Goal: Transaction & Acquisition: Purchase product/service

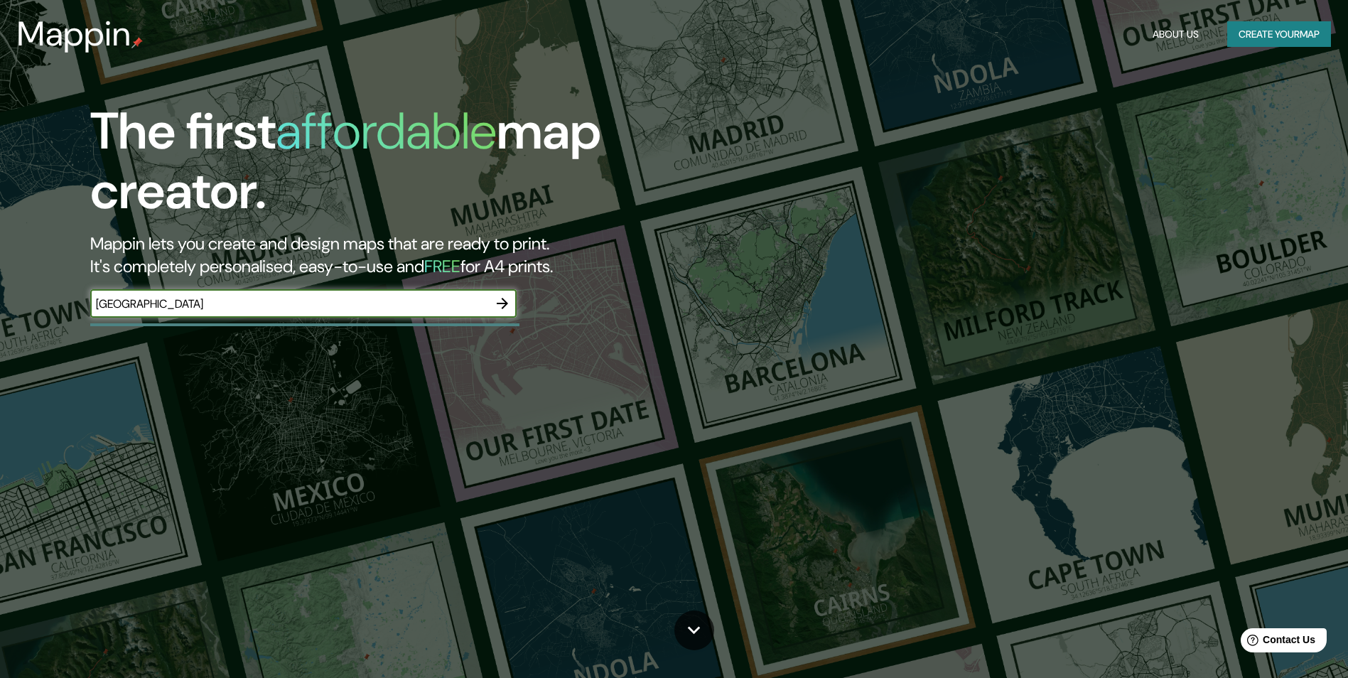
type input "[GEOGRAPHIC_DATA]"
click at [506, 303] on icon "button" at bounding box center [502, 303] width 11 height 11
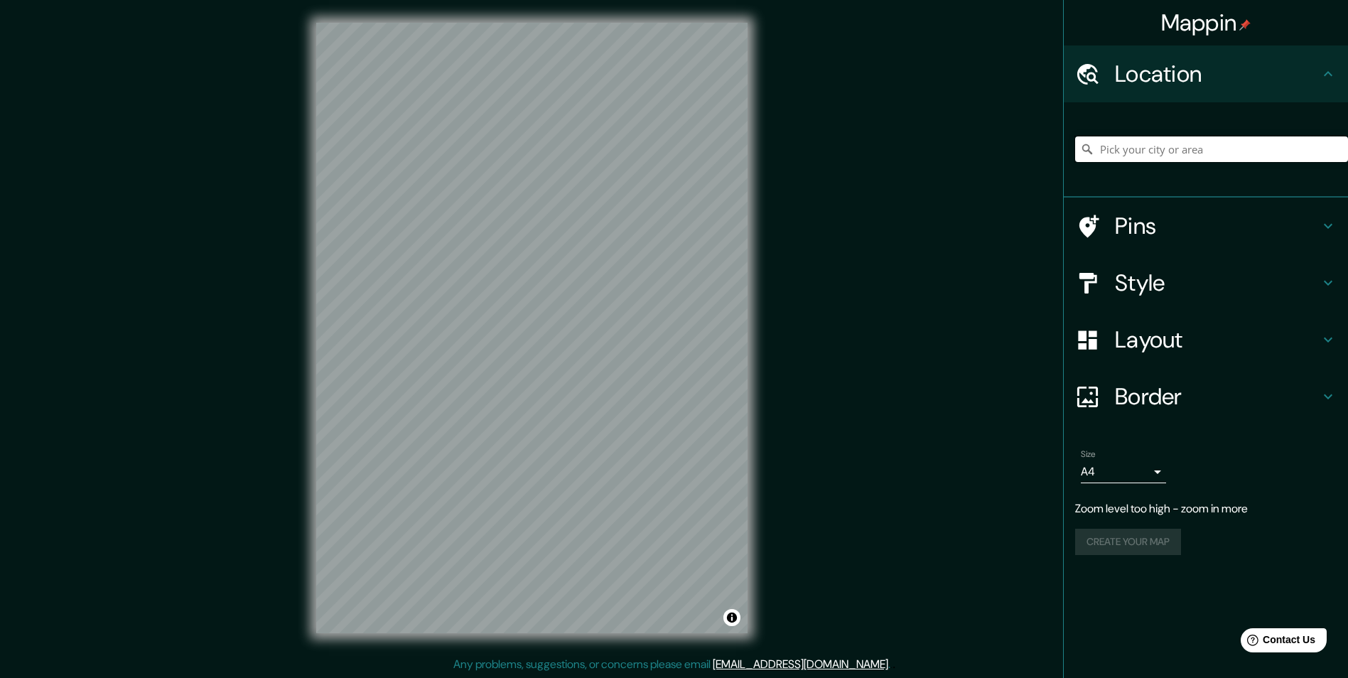
click at [1134, 157] on input "Pick your city or area" at bounding box center [1211, 149] width 273 height 26
click at [1163, 142] on input "[GEOGRAPHIC_DATA], [GEOGRAPHIC_DATA], [GEOGRAPHIC_DATA]" at bounding box center [1211, 149] width 273 height 26
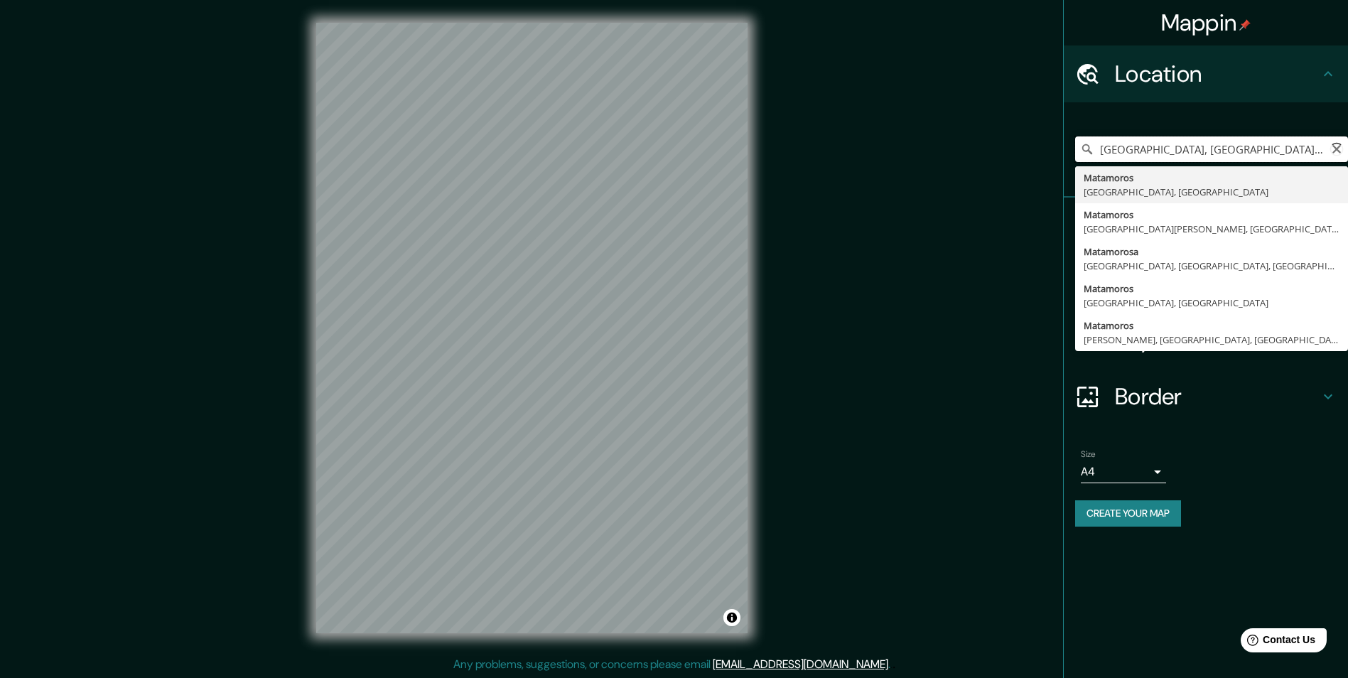
paste input "Av. [STREET_ADDRESS]."
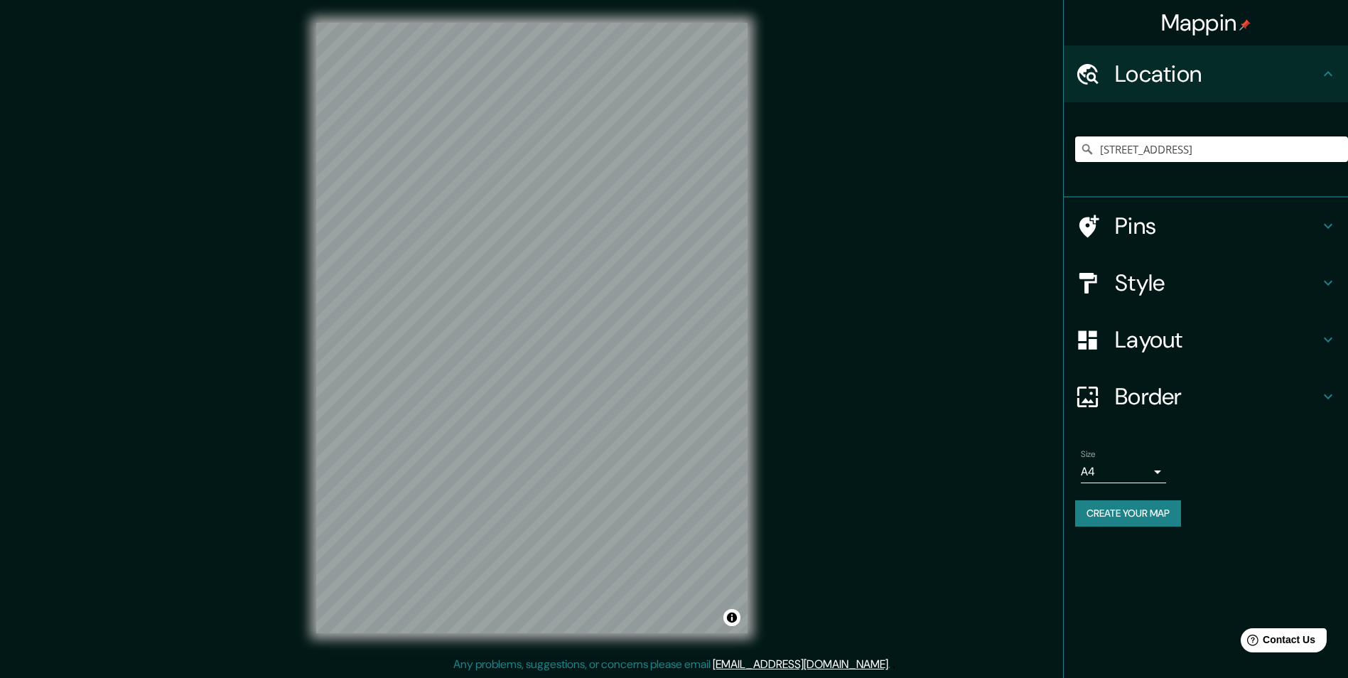
type input "[STREET_ADDRESS]"
drag, startPoint x: 756, startPoint y: 21, endPoint x: 767, endPoint y: 1, distance: 23.2
click at [765, 6] on div "© Mapbox © OpenStreetMap Improve this map" at bounding box center [532, 328] width 477 height 656
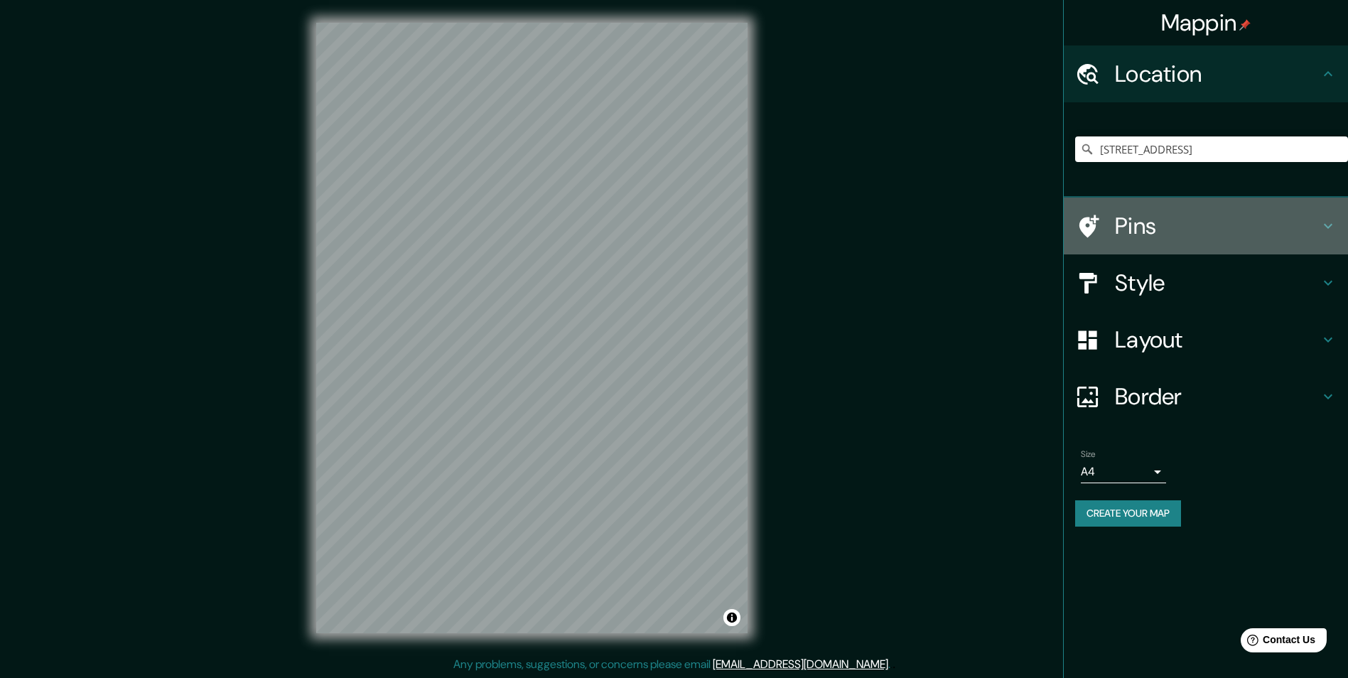
click at [1132, 228] on h4 "Pins" at bounding box center [1217, 226] width 205 height 28
